Goal: Task Accomplishment & Management: Manage account settings

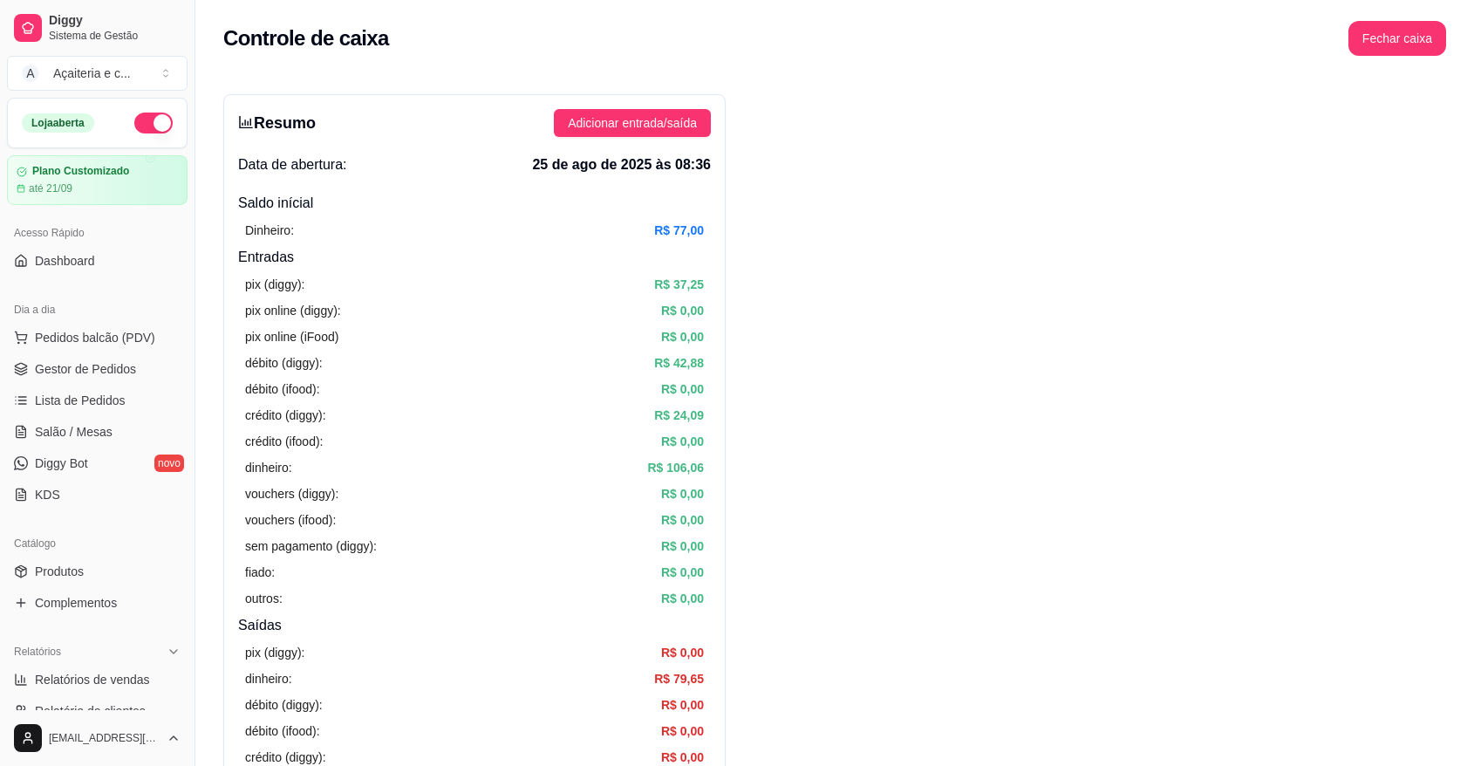
scroll to position [498, 0]
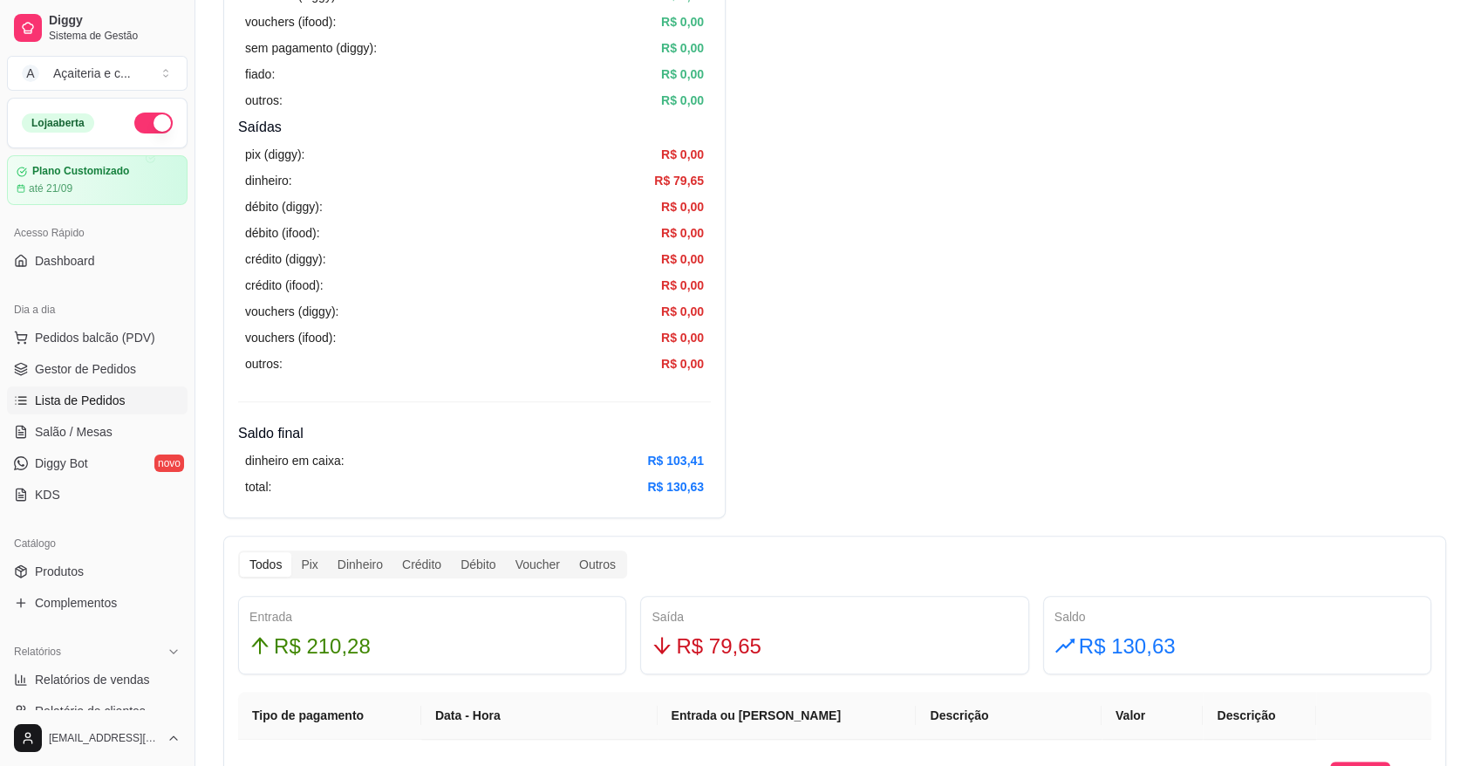
click at [116, 403] on span "Lista de Pedidos" at bounding box center [80, 400] width 91 height 17
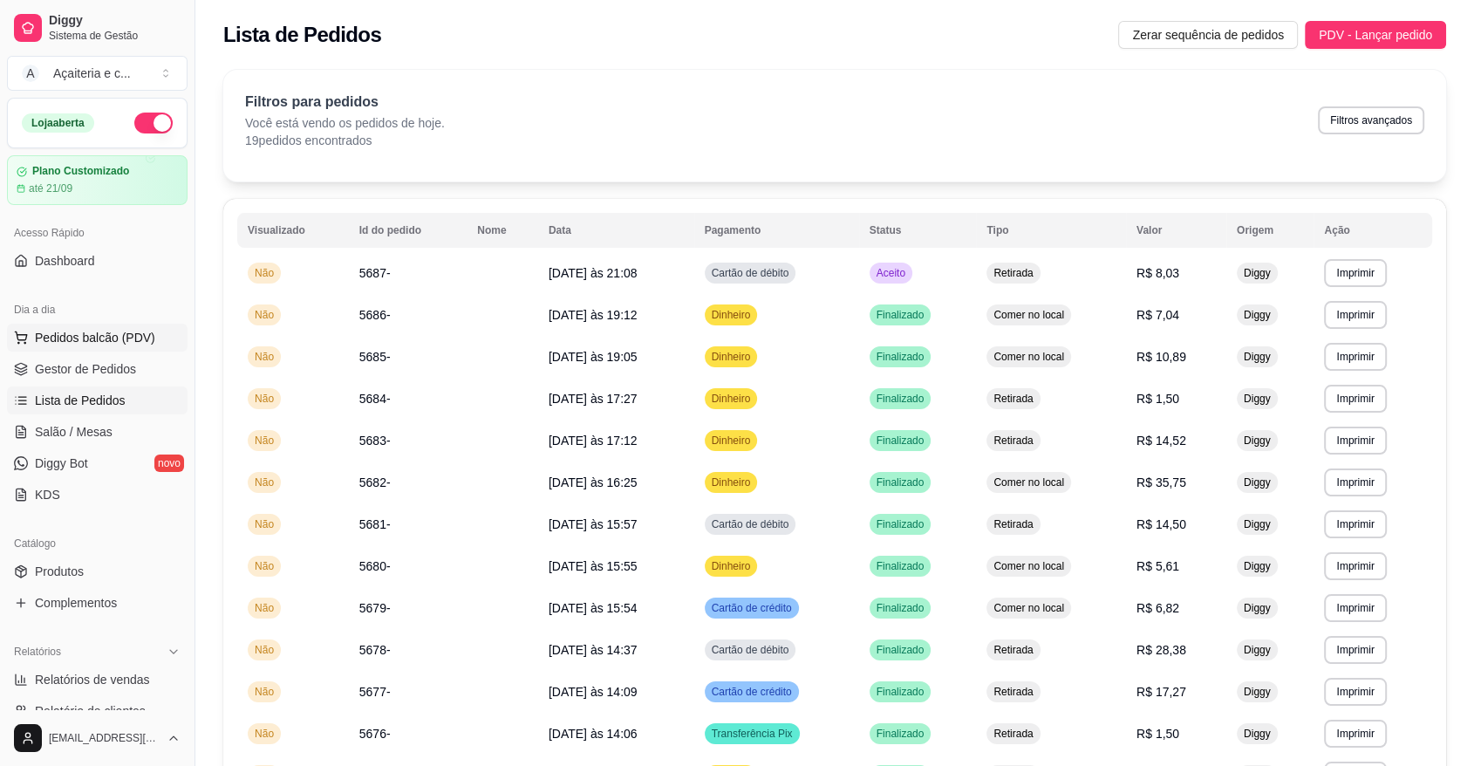
click at [42, 339] on span "Pedidos balcão (PDV)" at bounding box center [95, 337] width 120 height 17
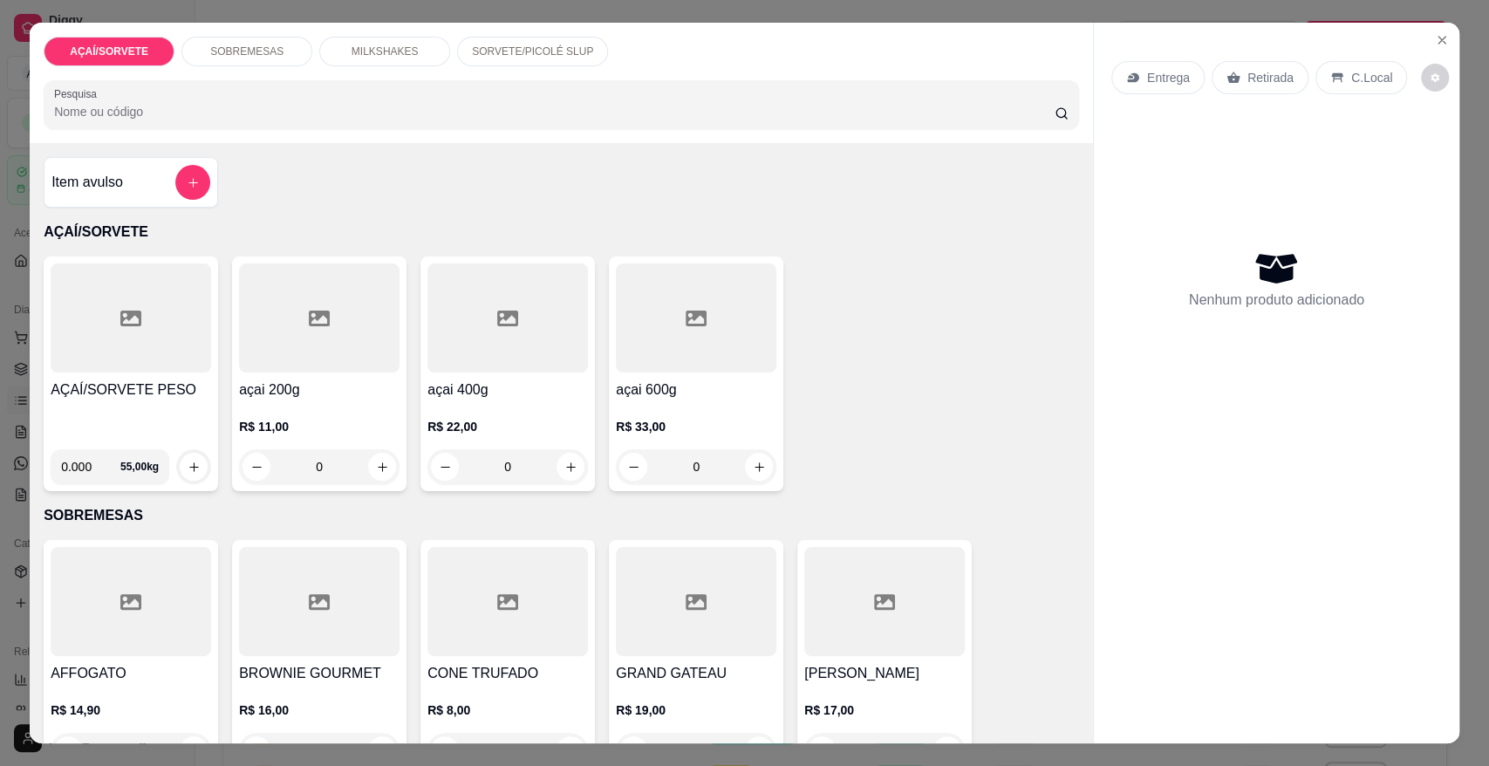
click at [143, 374] on div "AÇAÍ/SORVETE PESO 0.000 55,00 kg" at bounding box center [131, 373] width 174 height 235
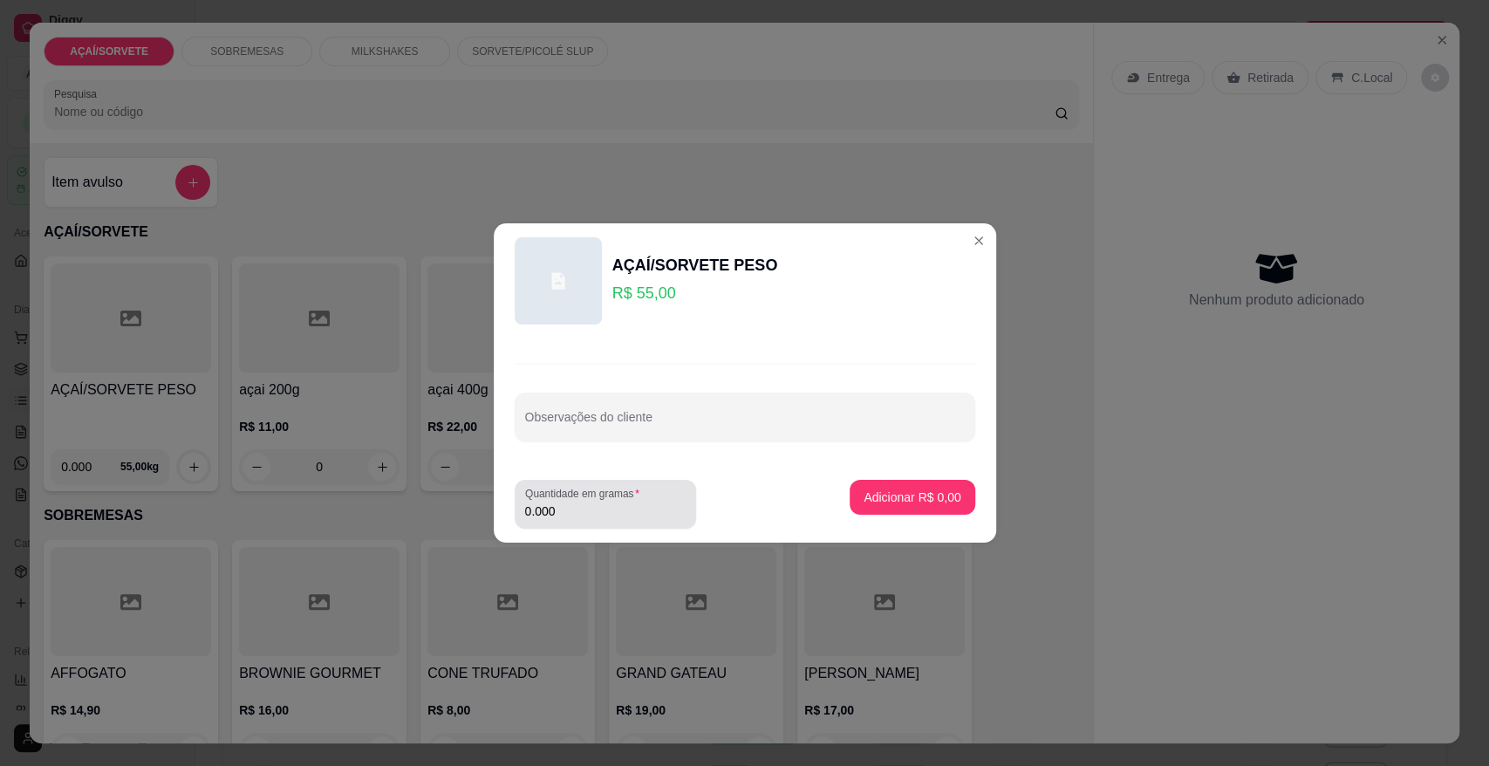
click at [625, 520] on div "0.000" at bounding box center [605, 504] width 161 height 35
type input "0.242"
click at [880, 498] on p "Adicionar R$ 13,31" at bounding box center [908, 497] width 101 height 17
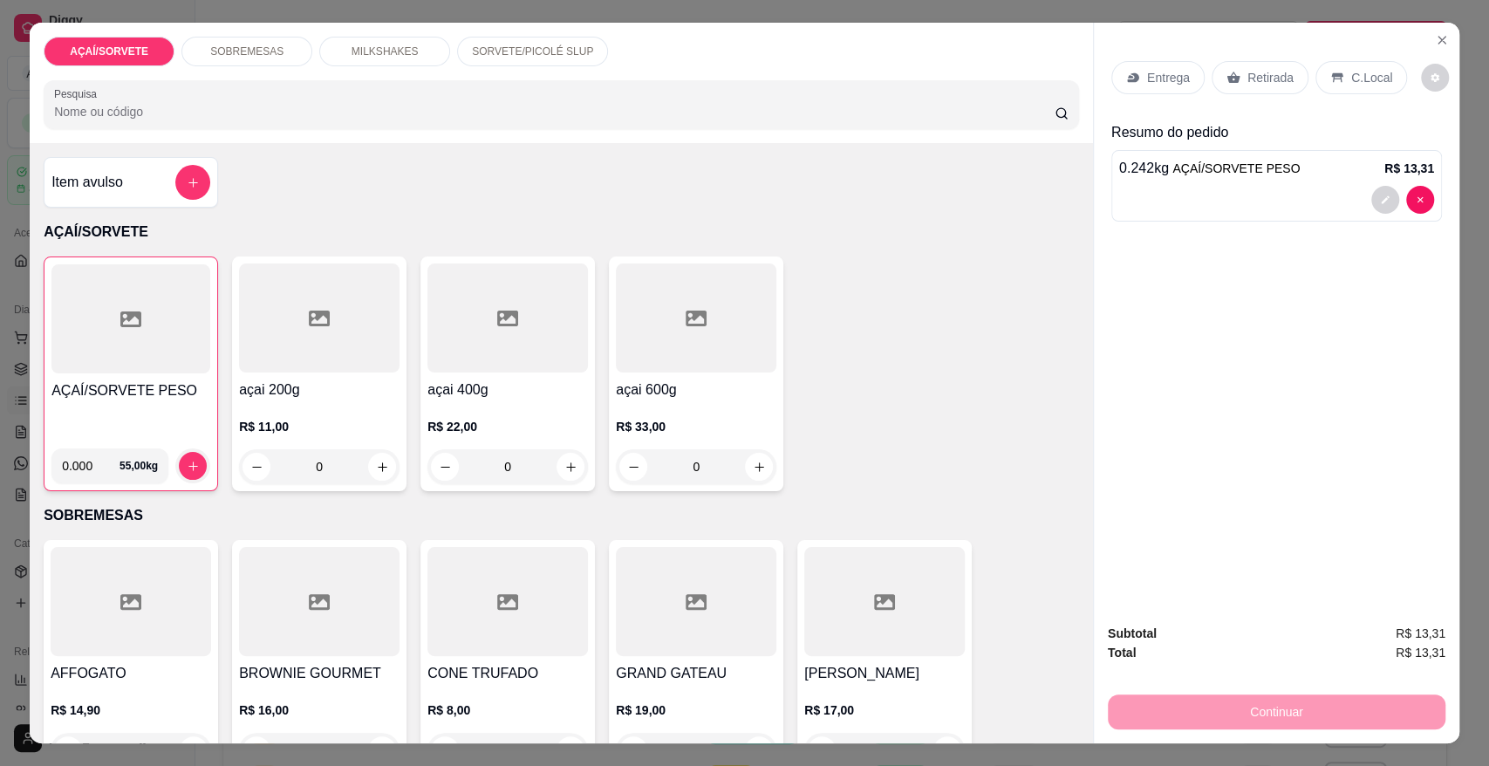
click at [1235, 75] on div "Retirada" at bounding box center [1260, 77] width 97 height 33
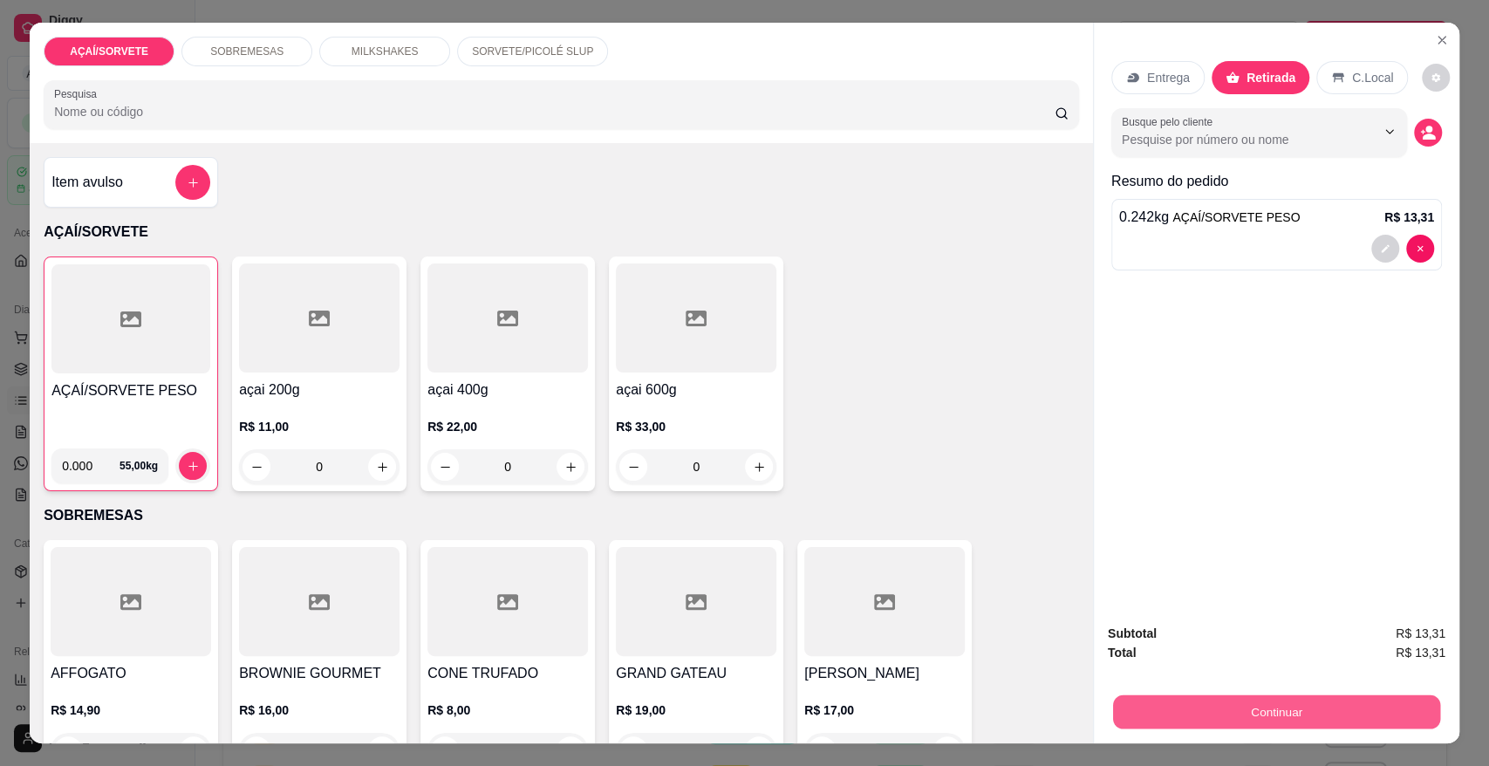
click at [1382, 705] on button "Continuar" at bounding box center [1276, 711] width 327 height 34
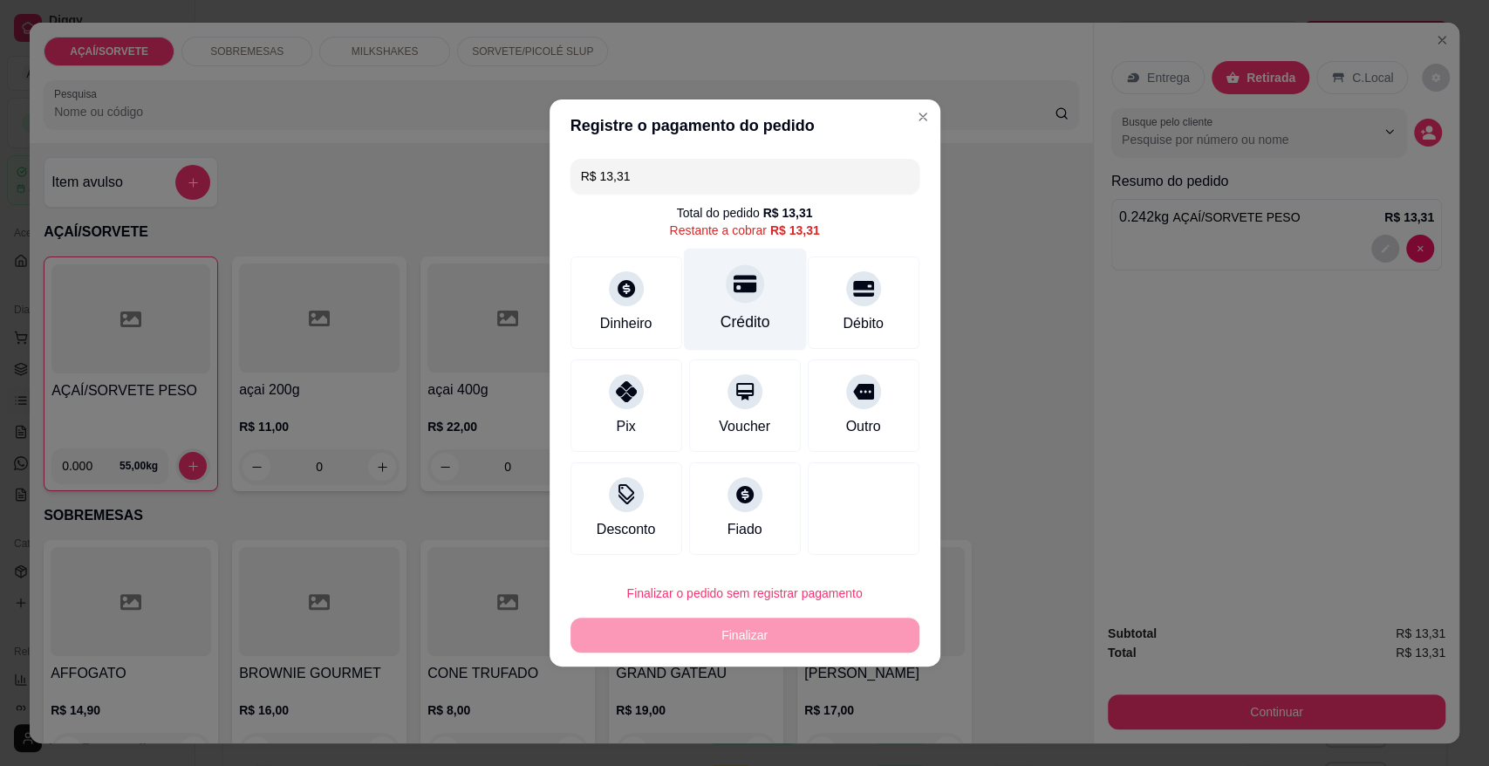
click at [744, 287] on icon at bounding box center [744, 284] width 23 height 17
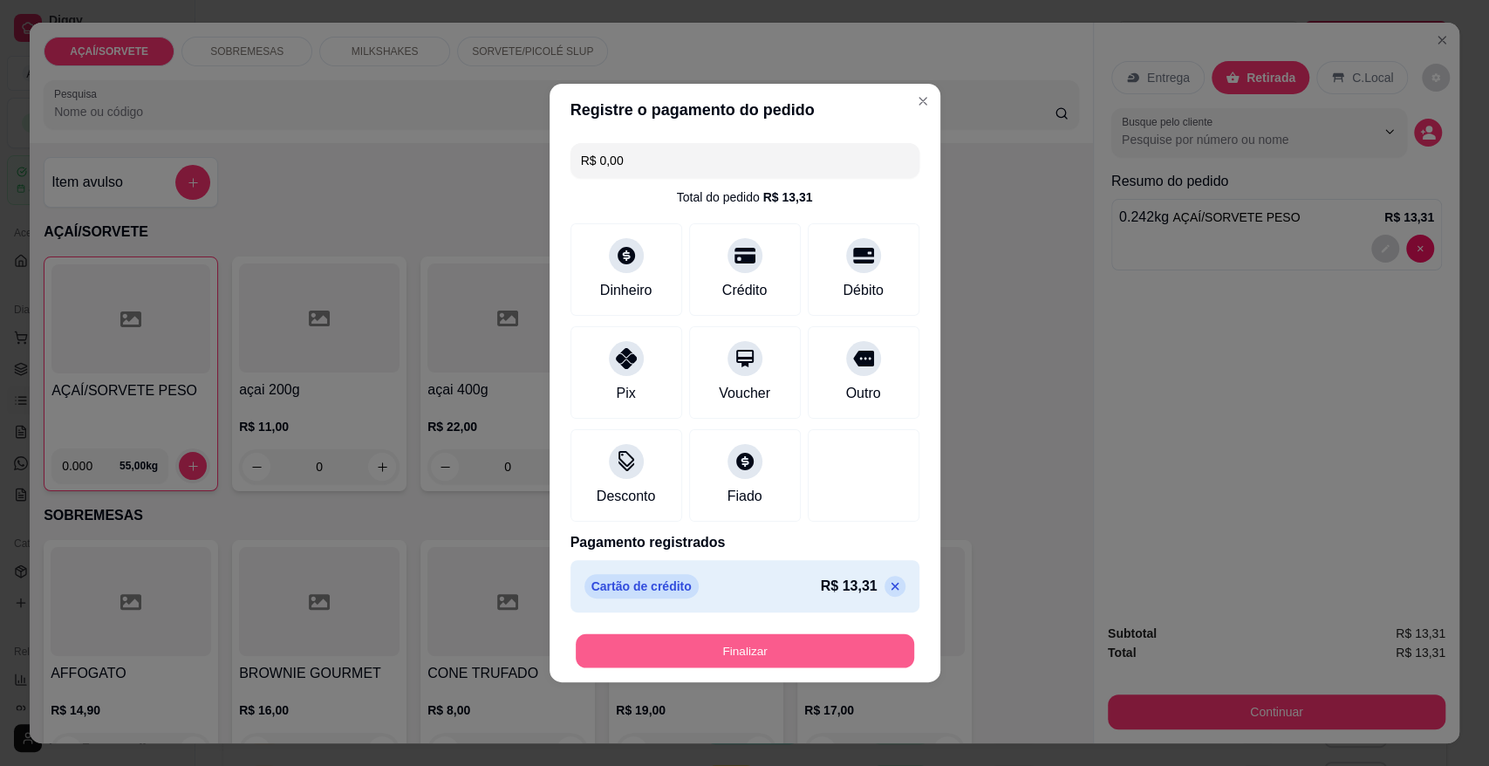
click at [826, 658] on button "Finalizar" at bounding box center [745, 651] width 339 height 34
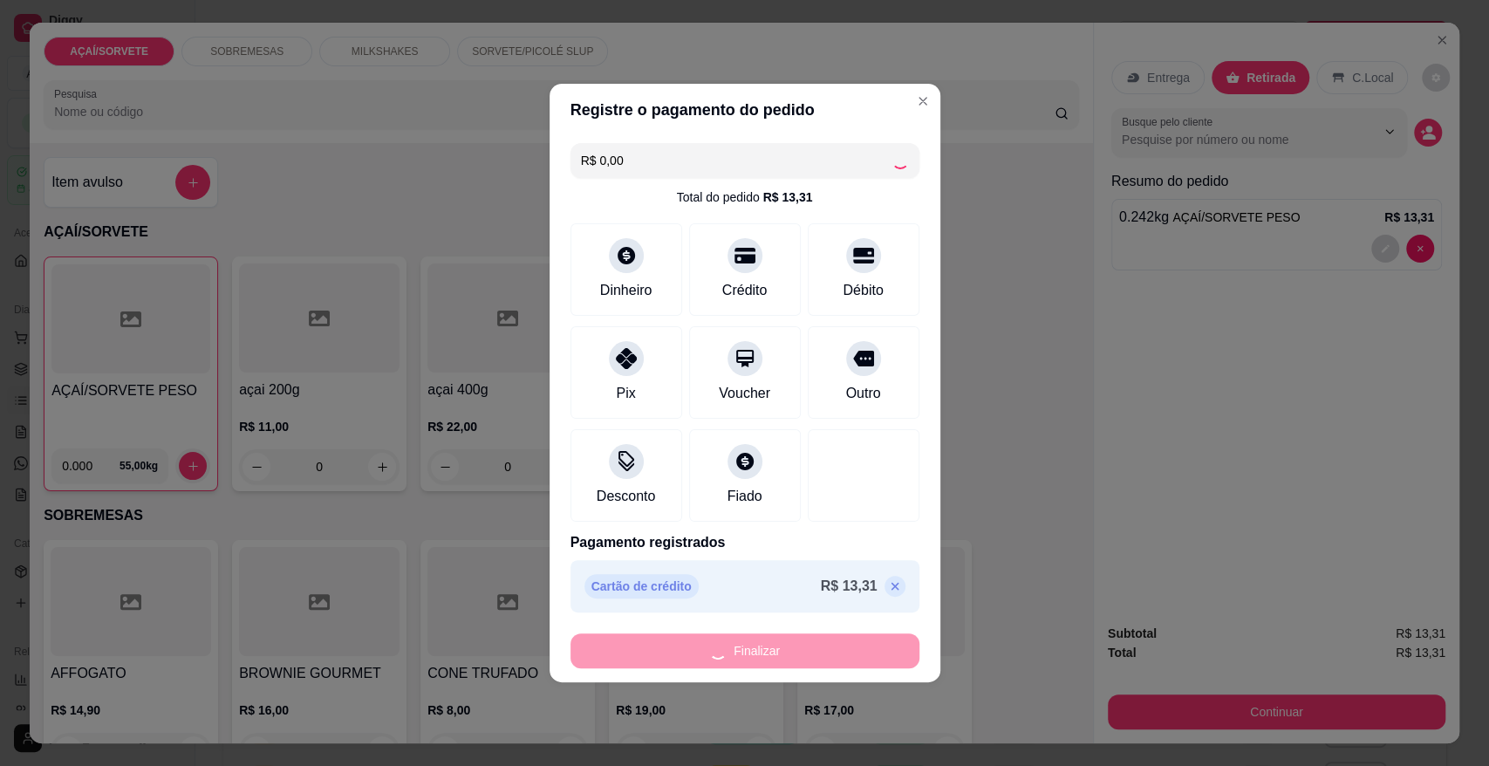
type input "-R$ 13,31"
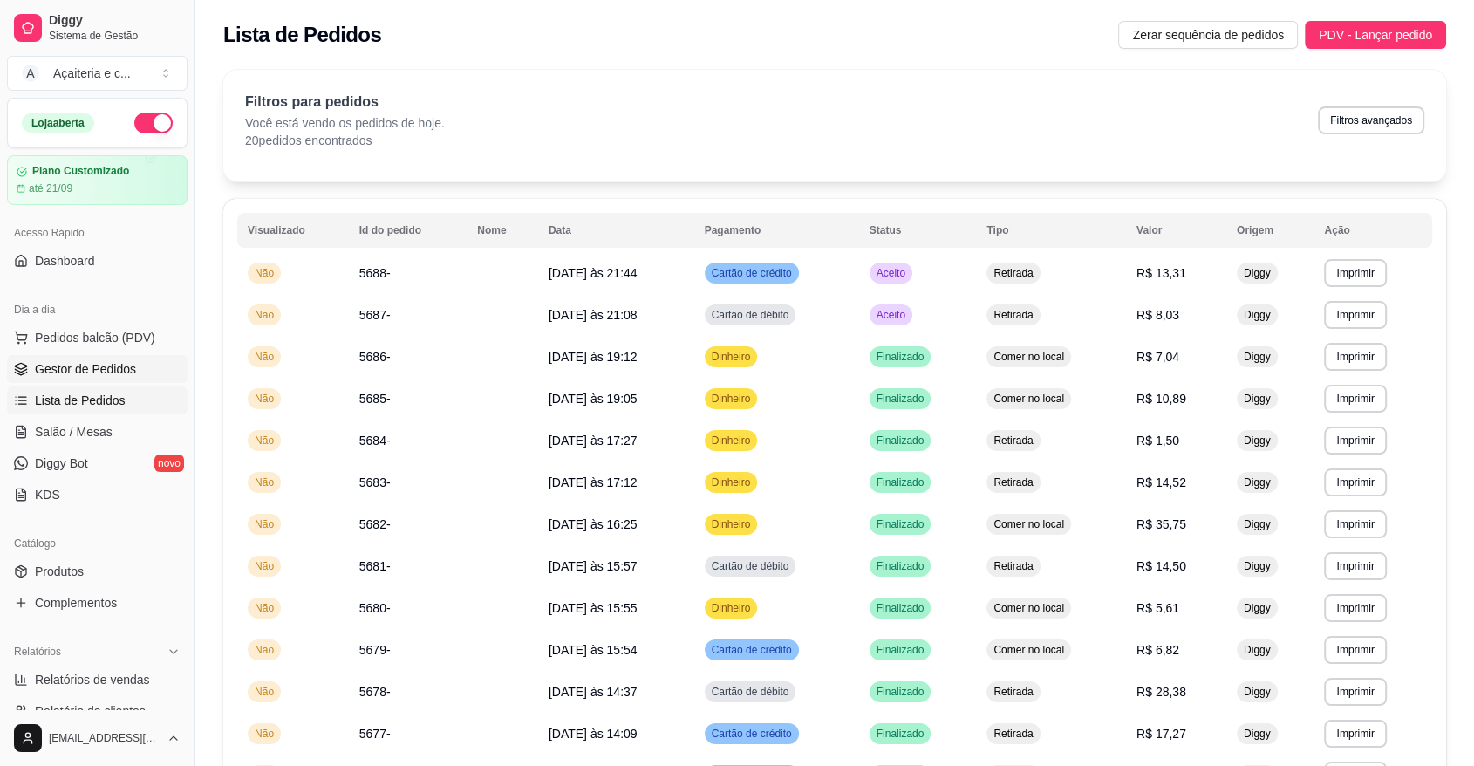
click at [47, 365] on span "Gestor de Pedidos" at bounding box center [85, 368] width 101 height 17
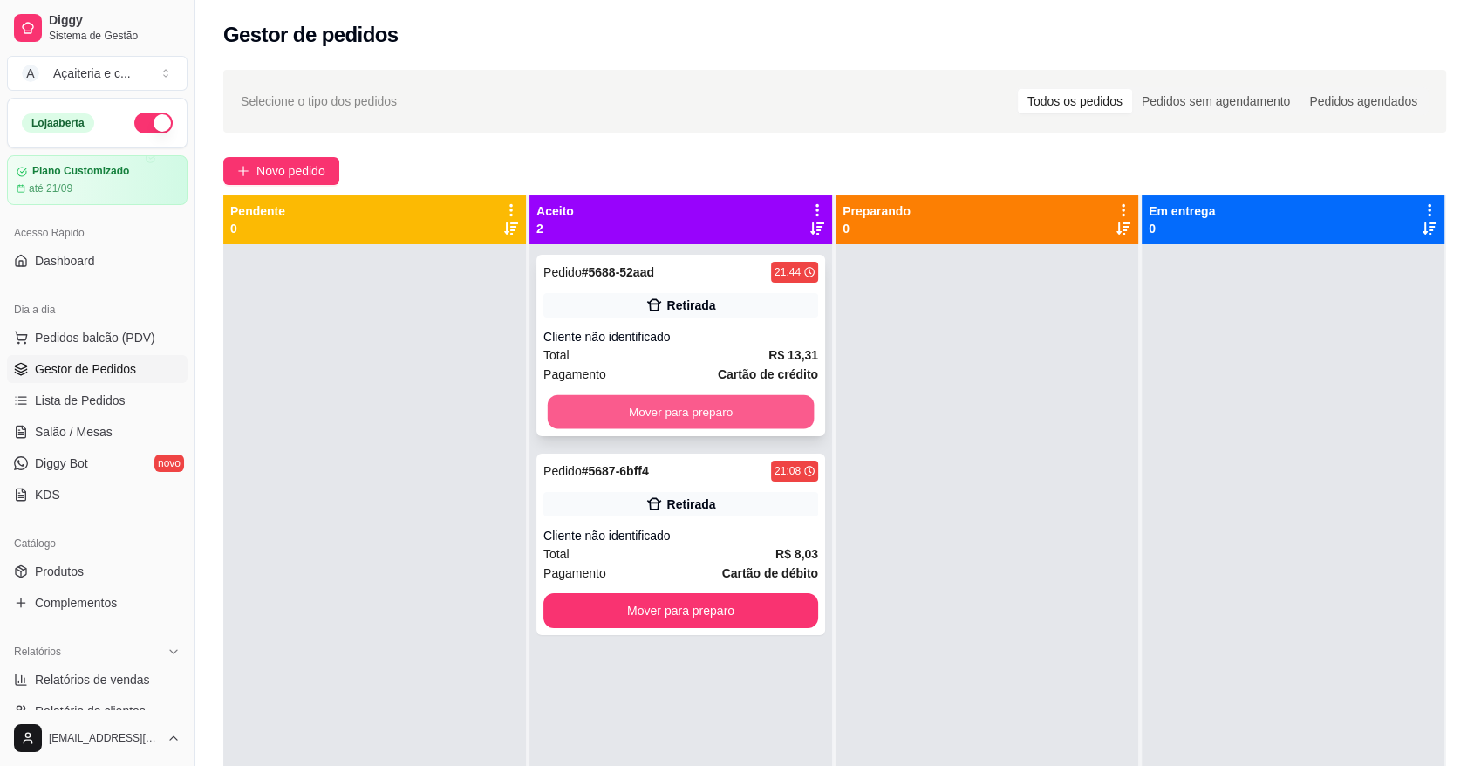
click at [586, 414] on button "Mover para preparo" at bounding box center [681, 412] width 267 height 34
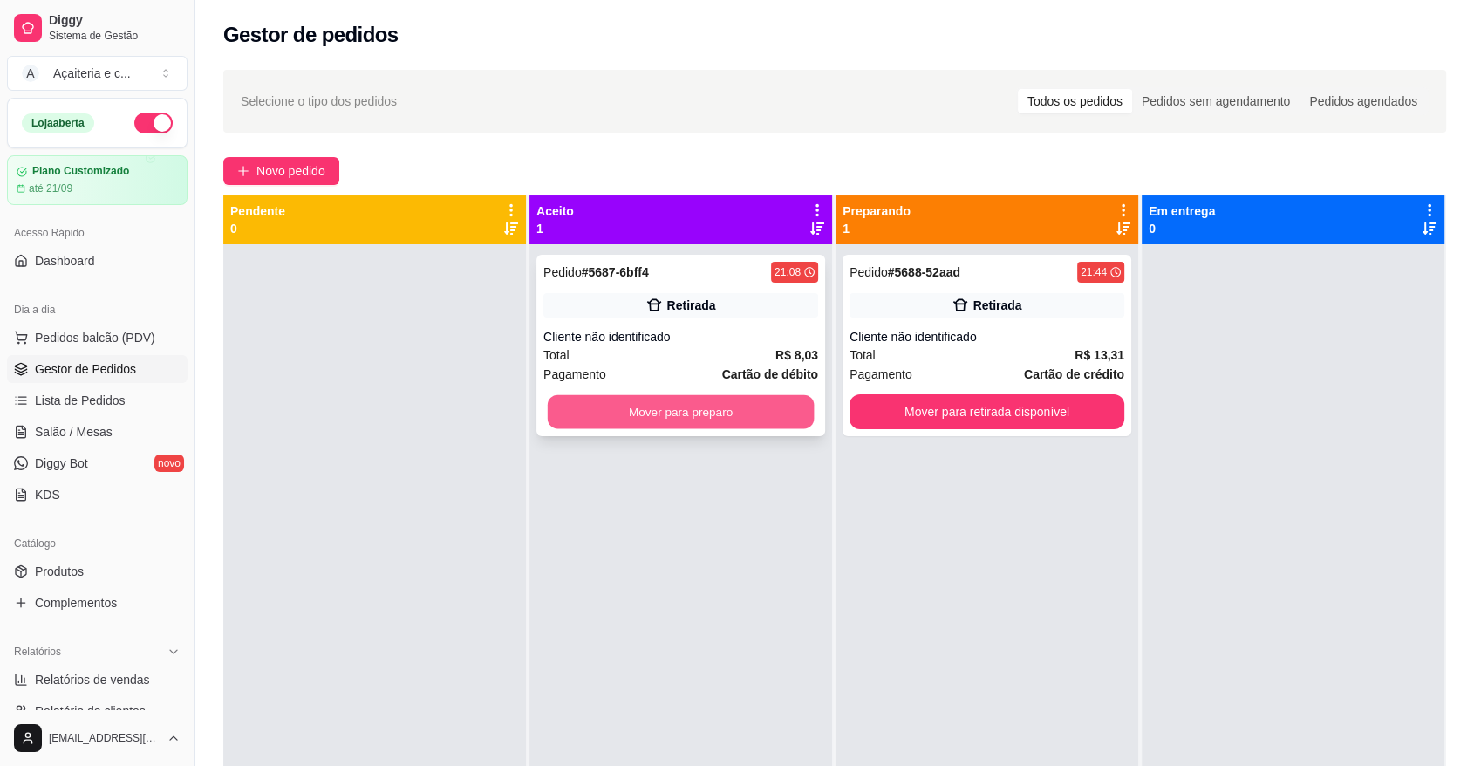
click at [768, 411] on button "Mover para preparo" at bounding box center [681, 412] width 267 height 34
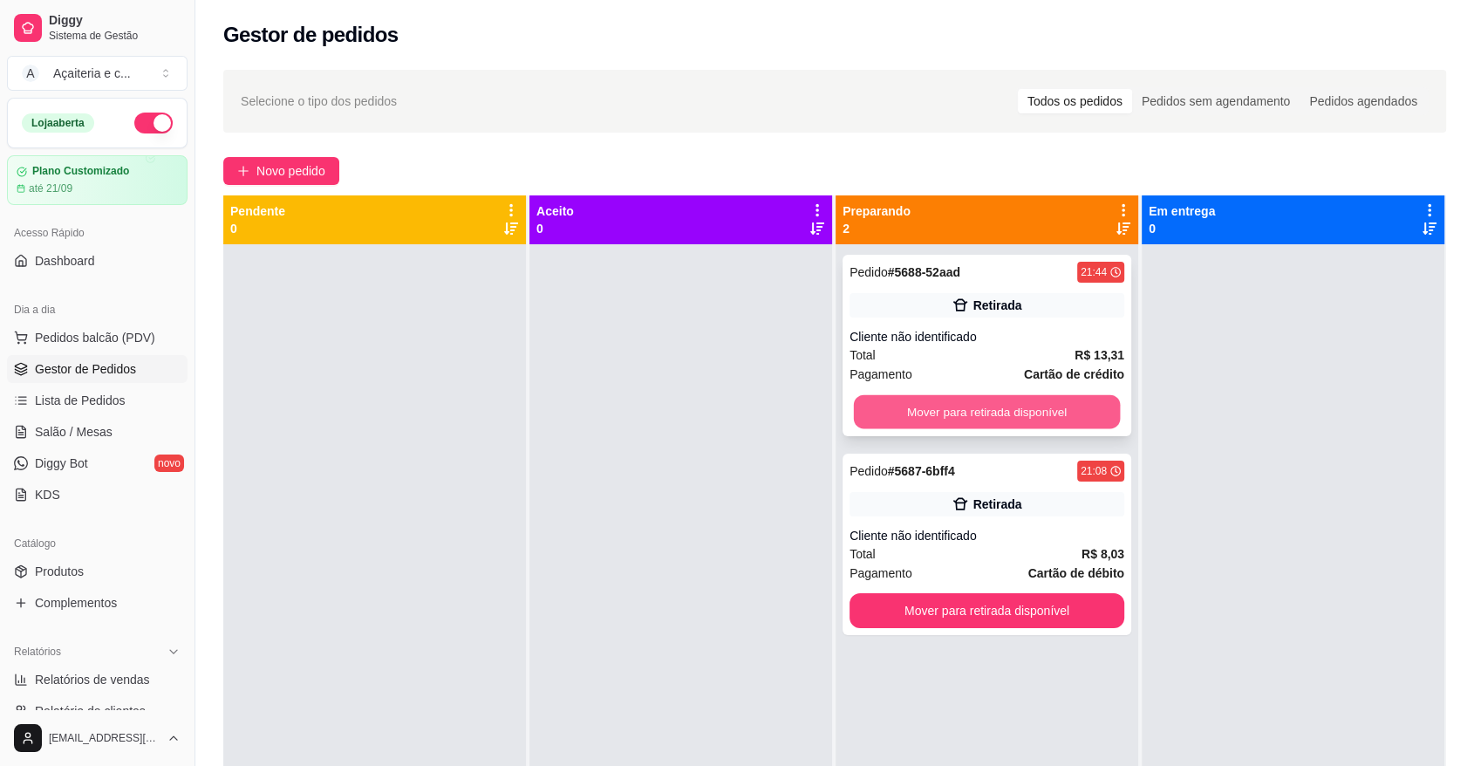
click at [941, 403] on button "Mover para retirada disponível" at bounding box center [987, 412] width 267 height 34
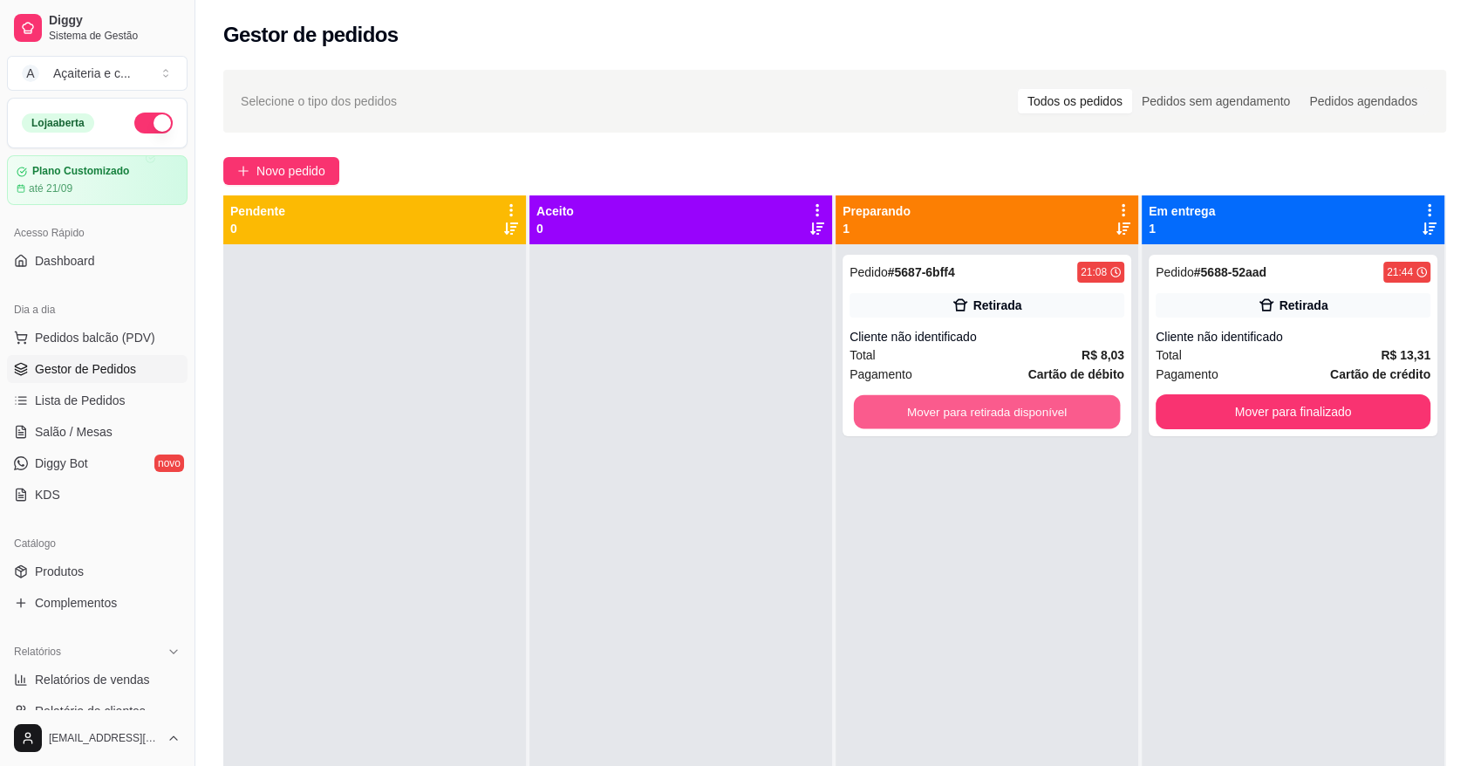
click at [941, 403] on button "Mover para retirada disponível" at bounding box center [987, 412] width 267 height 34
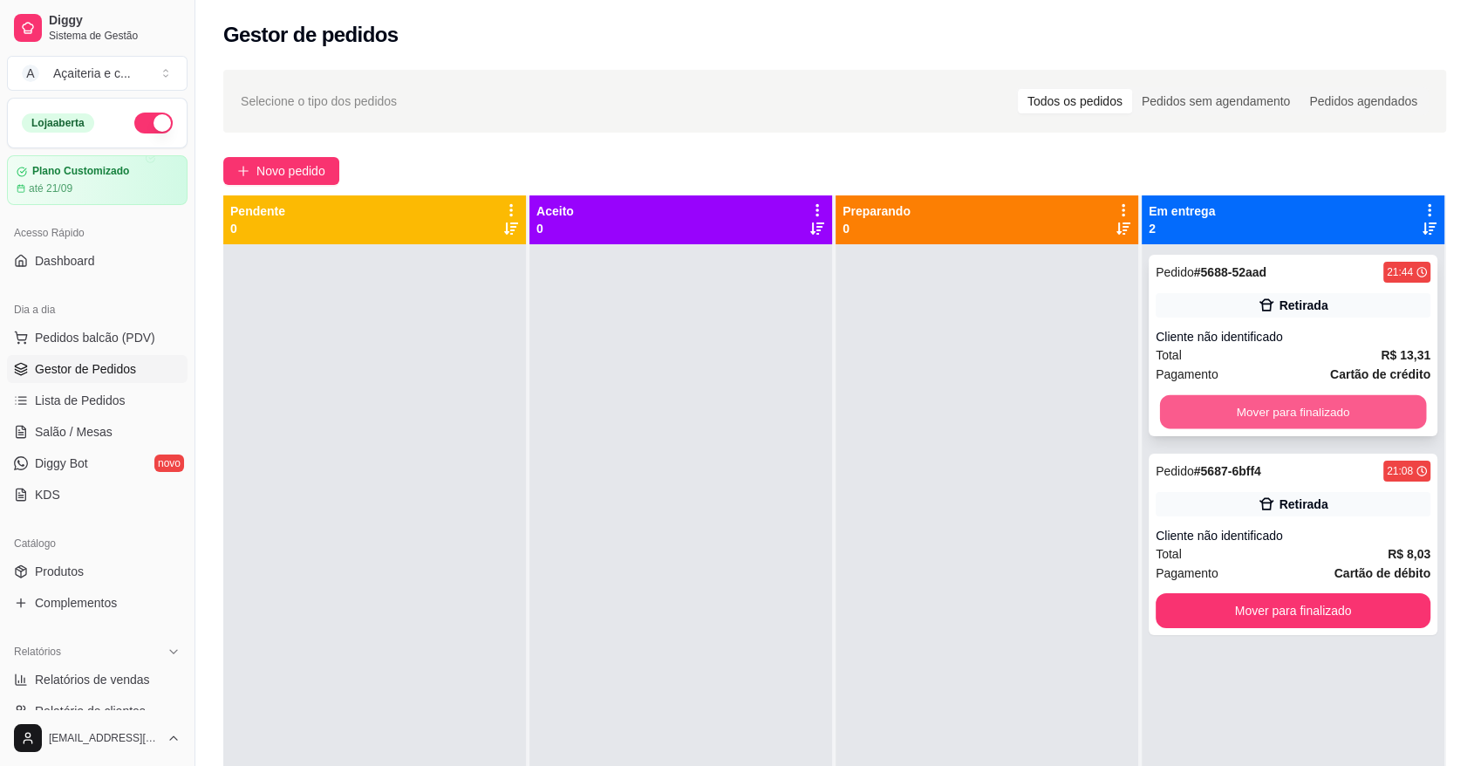
click at [1223, 409] on button "Mover para finalizado" at bounding box center [1293, 412] width 267 height 34
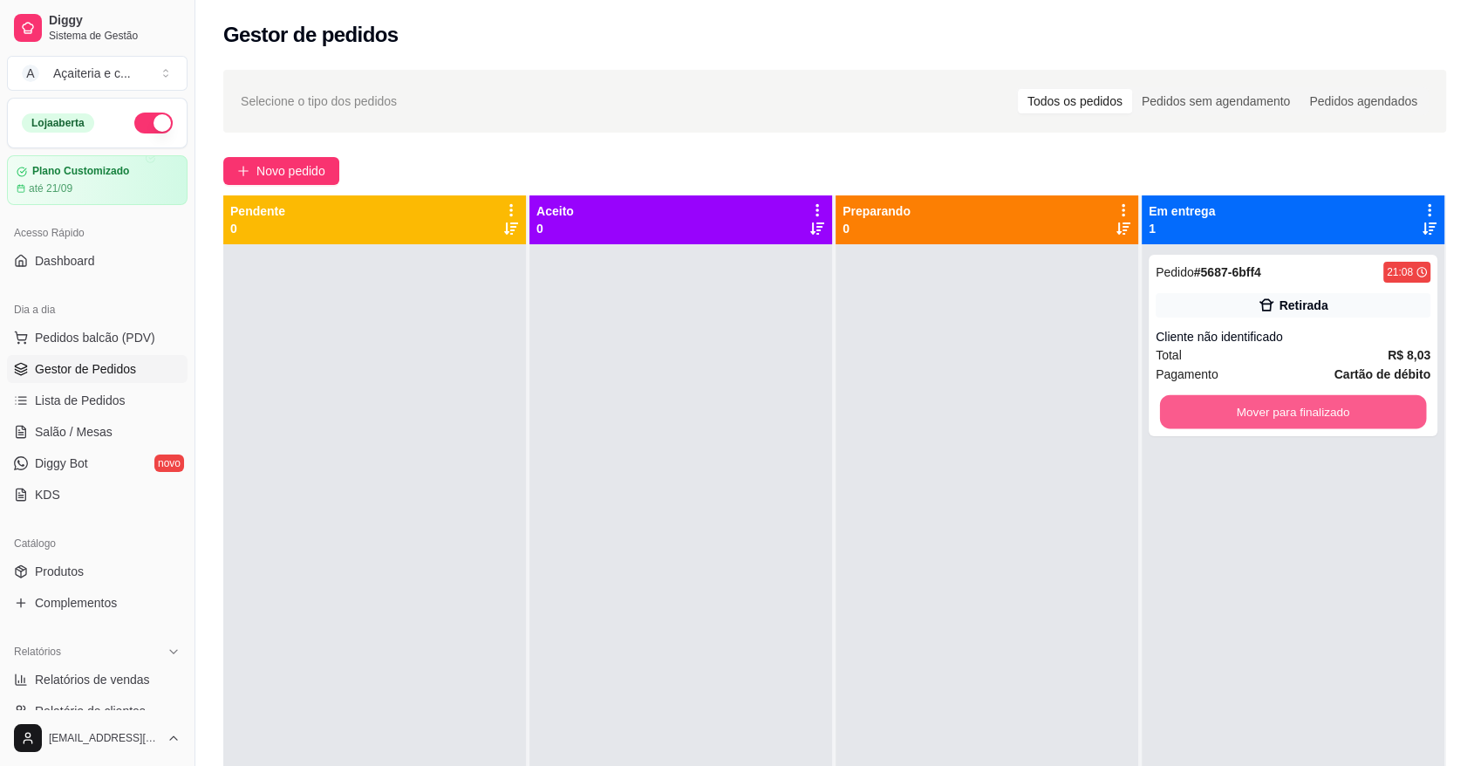
click at [1223, 409] on button "Mover para finalizado" at bounding box center [1293, 412] width 267 height 34
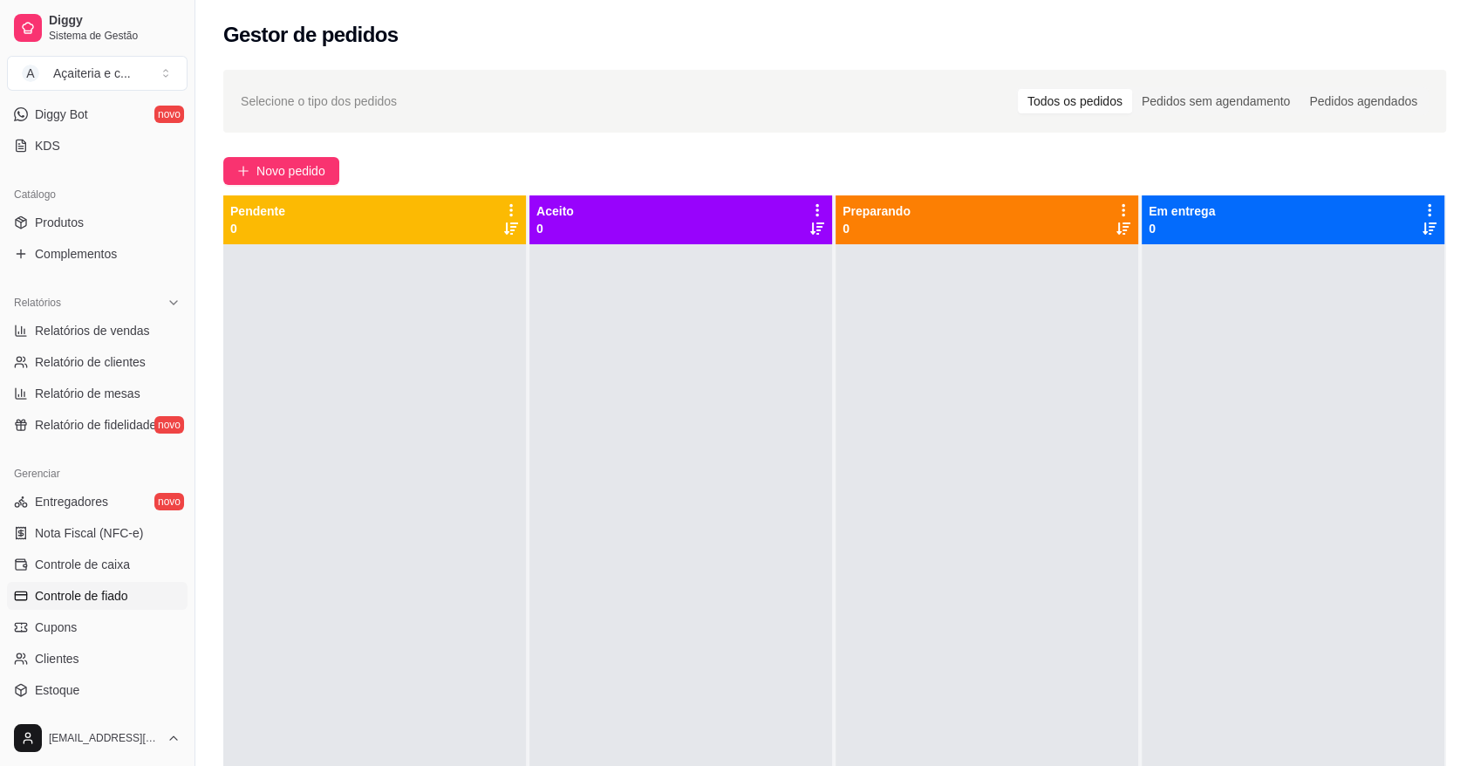
scroll to position [351, 0]
click at [133, 568] on link "Controle de caixa" at bounding box center [97, 563] width 181 height 28
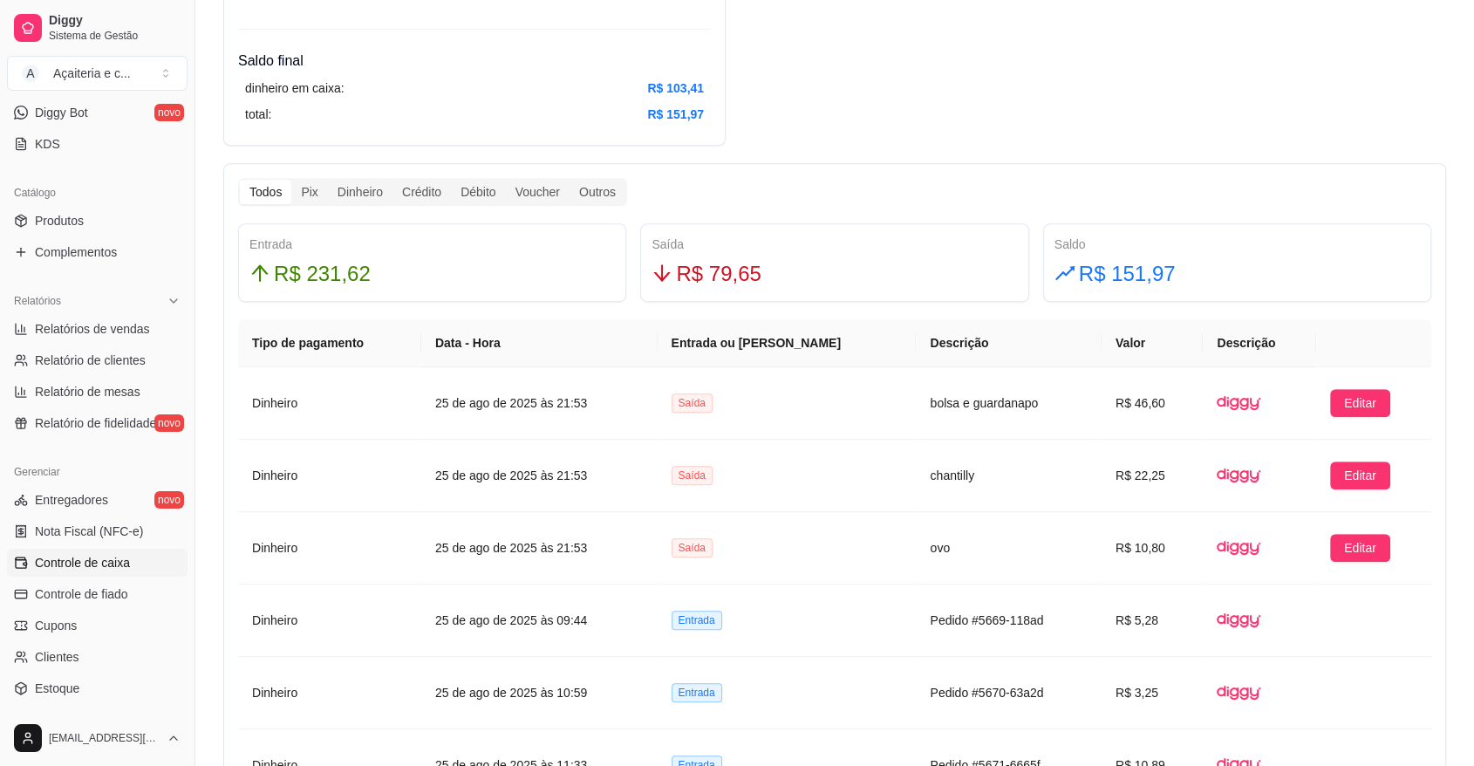
scroll to position [882, 0]
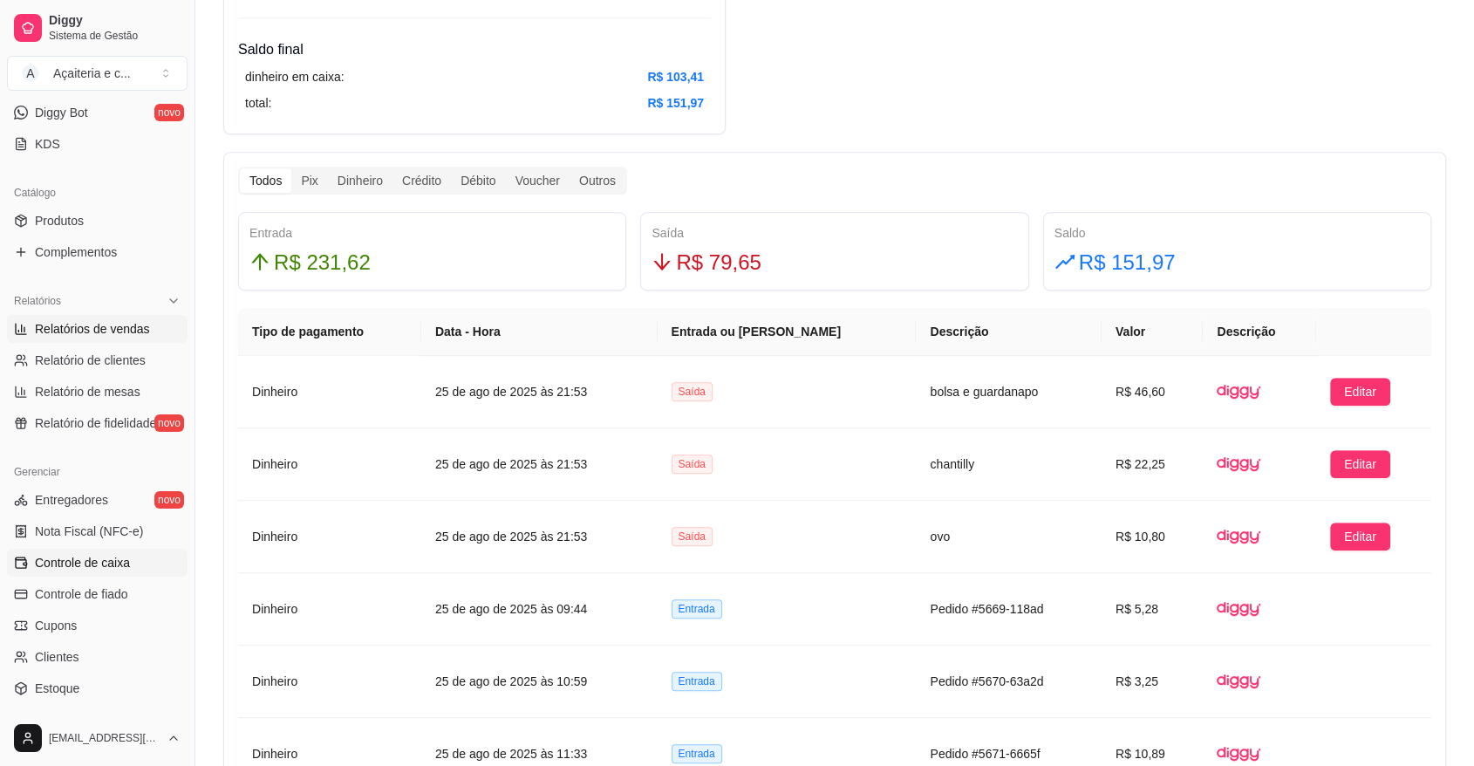
click at [85, 315] on link "Relatórios de vendas" at bounding box center [97, 329] width 181 height 28
select select "ALL"
select select "0"
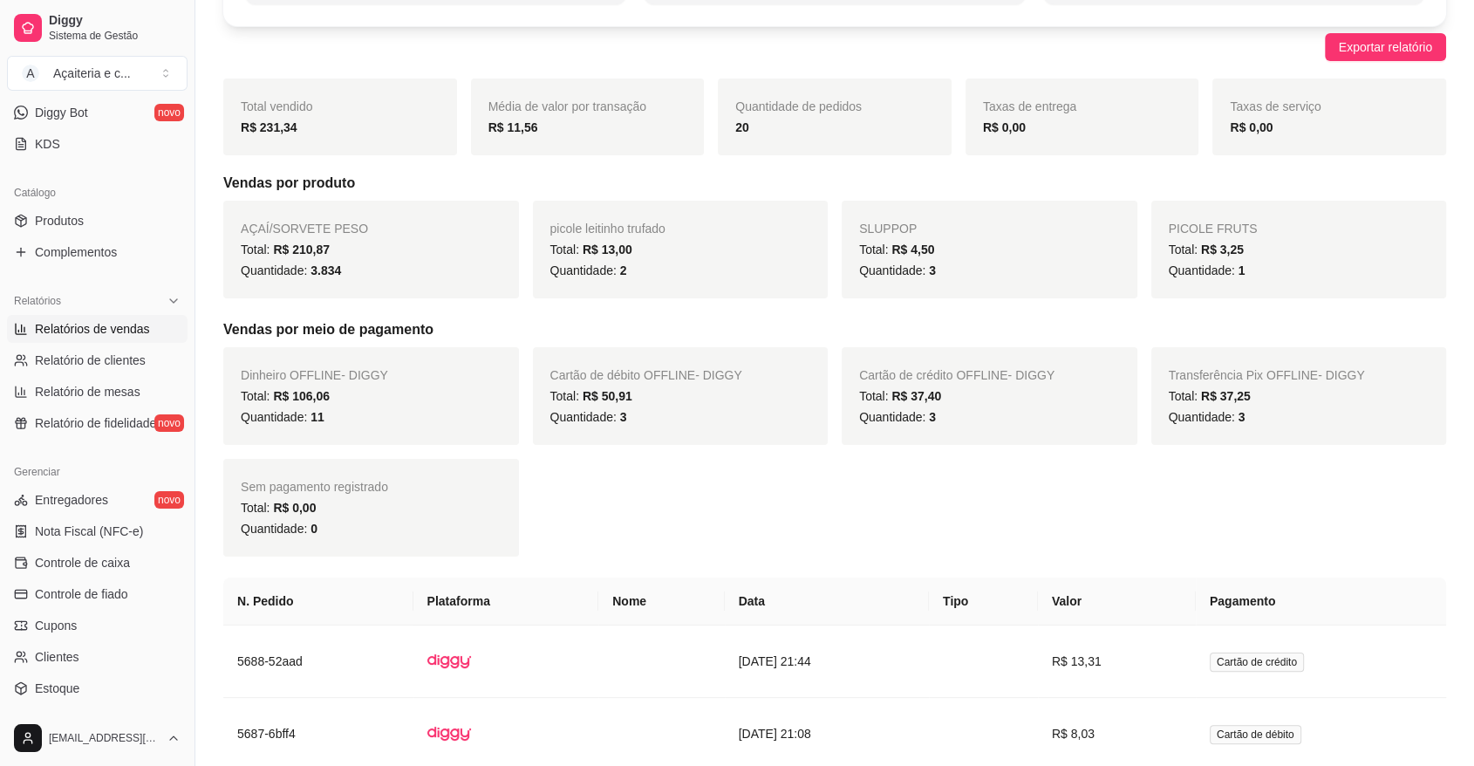
scroll to position [173, 0]
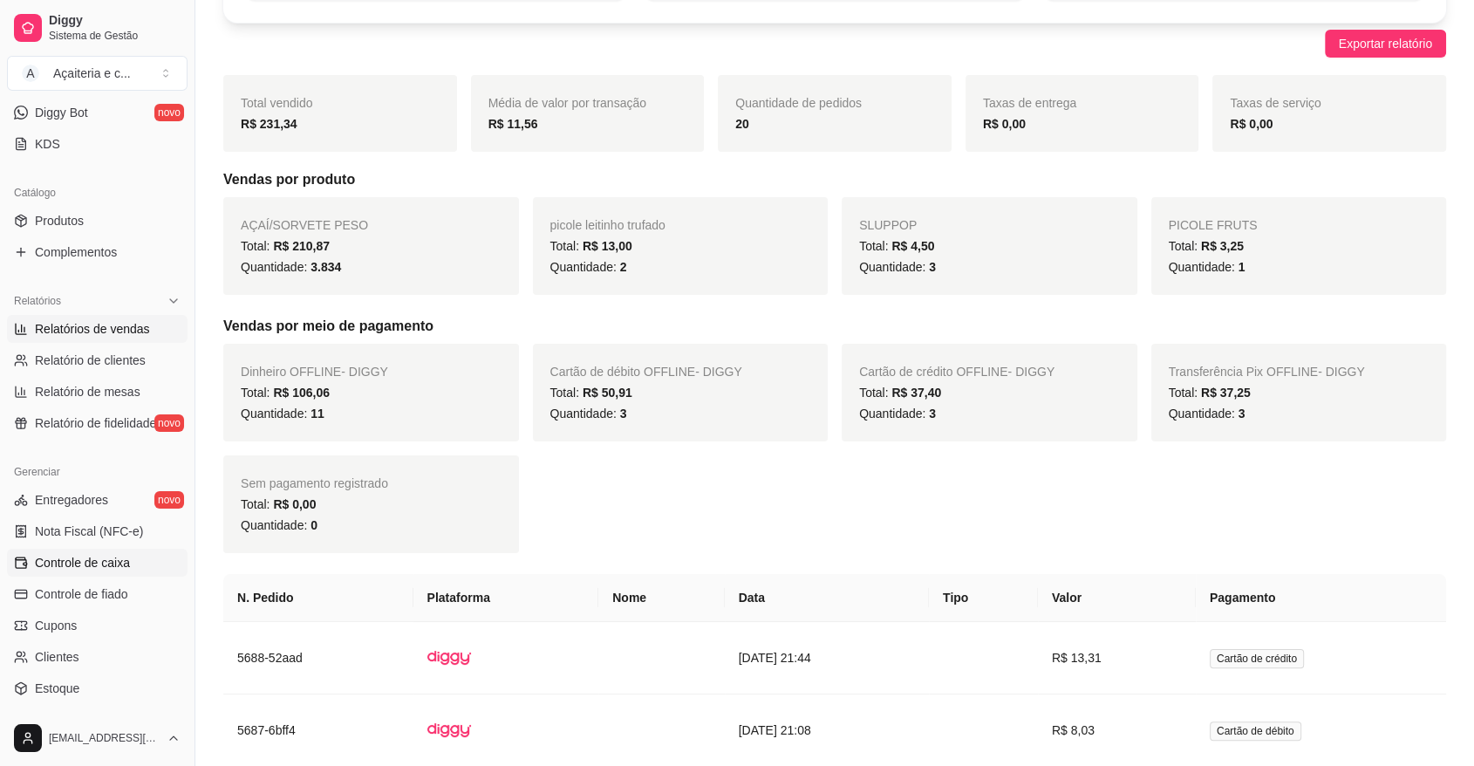
click at [147, 561] on link "Controle de caixa" at bounding box center [97, 563] width 181 height 28
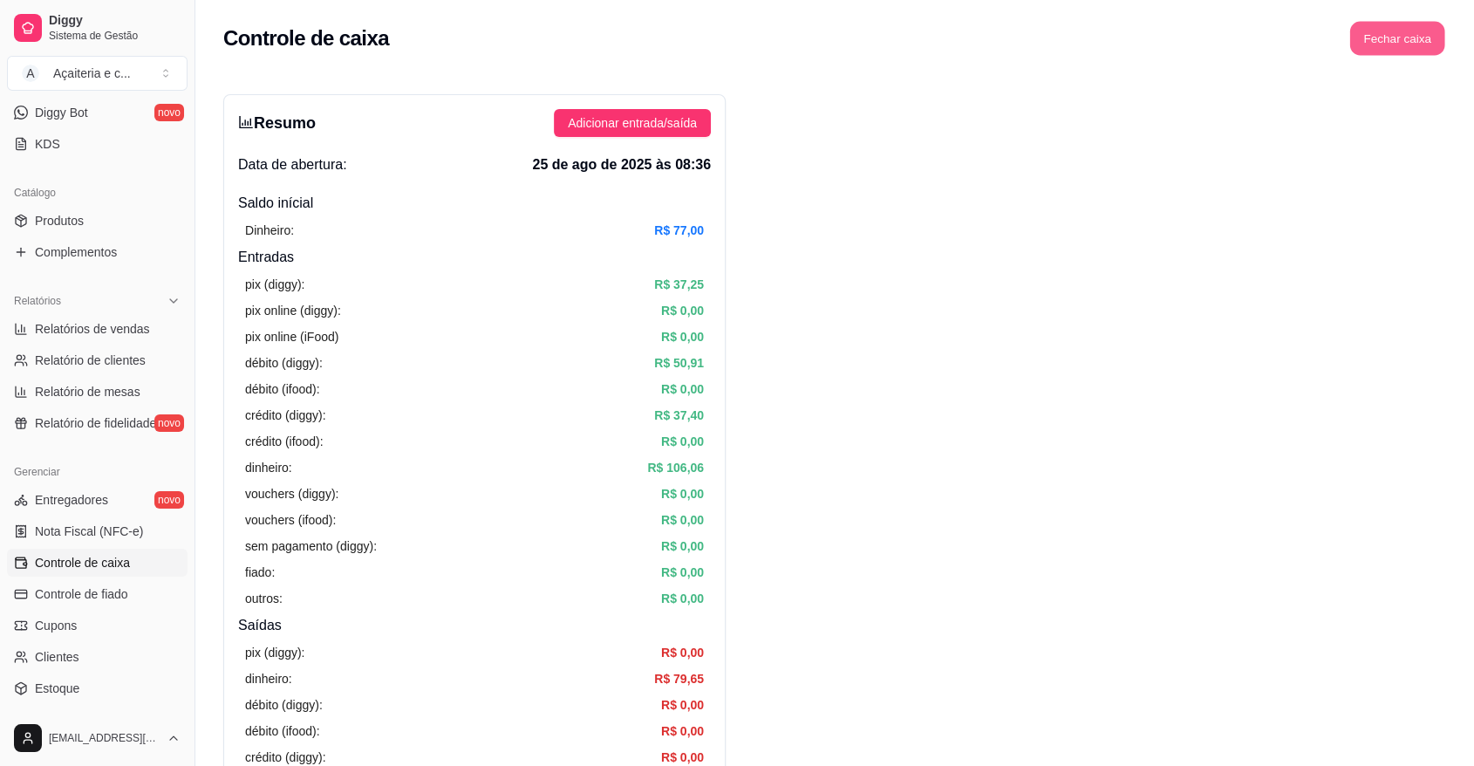
click at [1415, 25] on button "Fechar caixa" at bounding box center [1398, 39] width 95 height 34
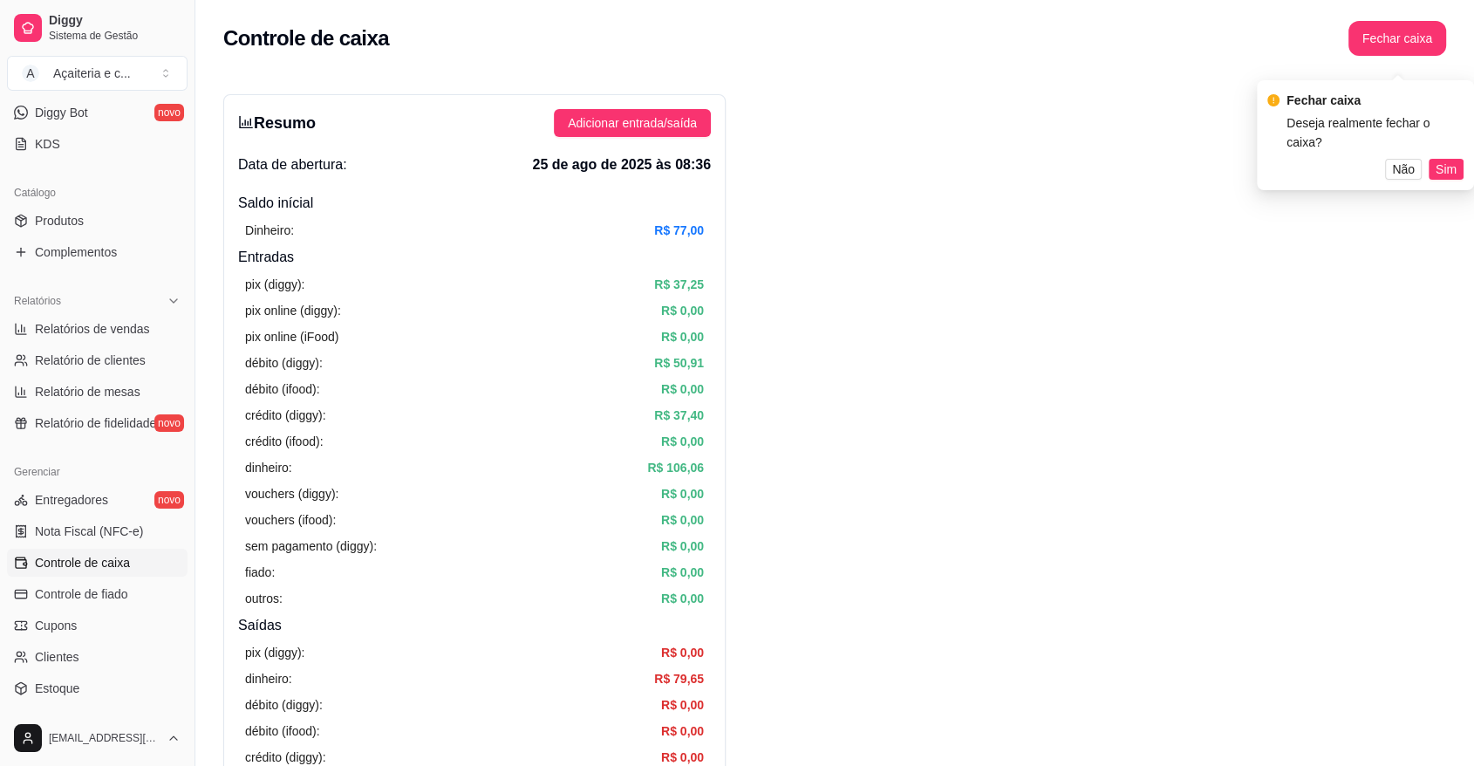
click at [1445, 164] on div "Fechar caixa Deseja realmente fechar o caixa? Não Sim" at bounding box center [1365, 135] width 217 height 110
click at [1445, 153] on span "Sim" at bounding box center [1446, 155] width 21 height 19
